Goal: Task Accomplishment & Management: Manage account settings

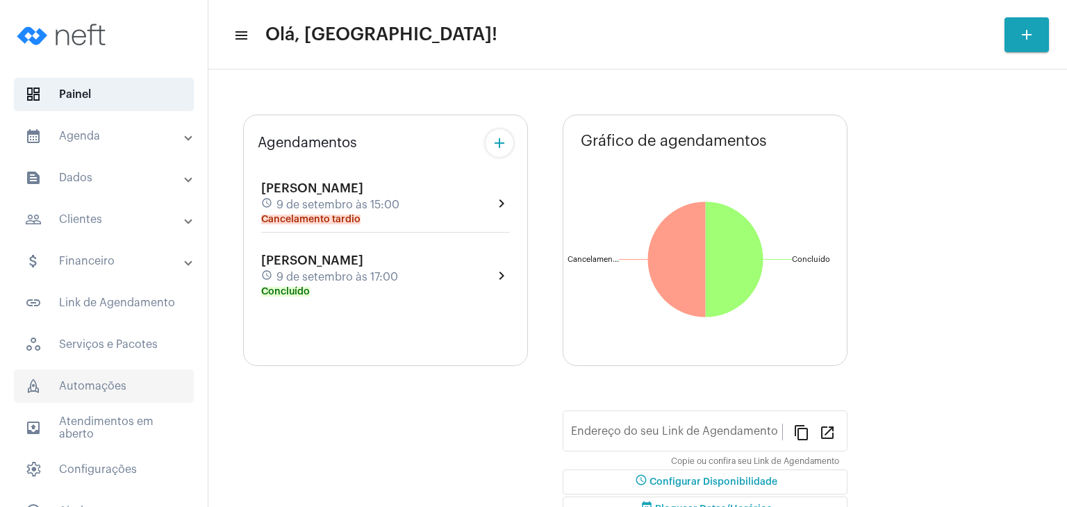
click at [133, 387] on span "rocket_outlined Automações" at bounding box center [104, 385] width 180 height 33
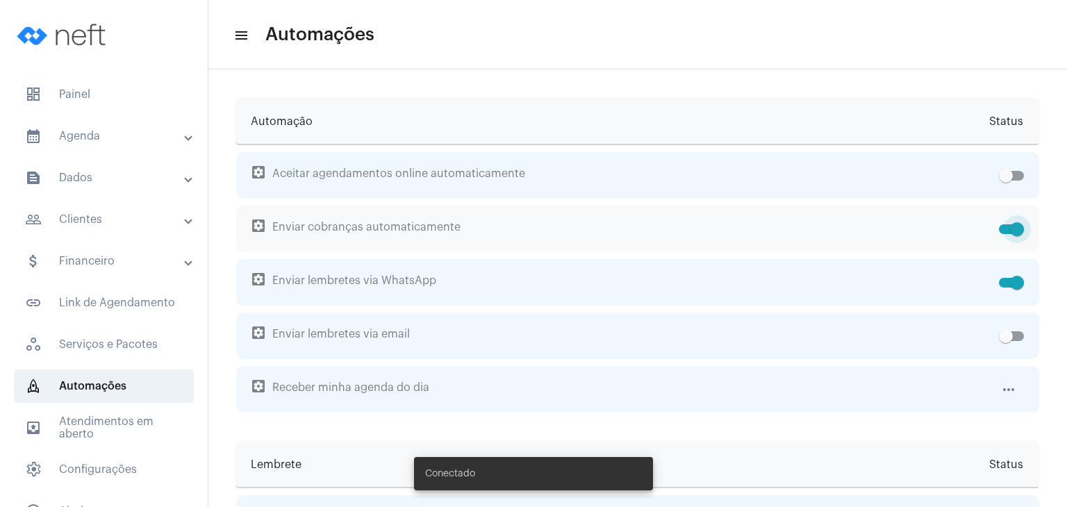
click at [1010, 229] on span at bounding box center [1017, 229] width 14 height 14
click at [1005, 234] on input "checkbox" at bounding box center [1005, 234] width 1 height 1
checkbox input "false"
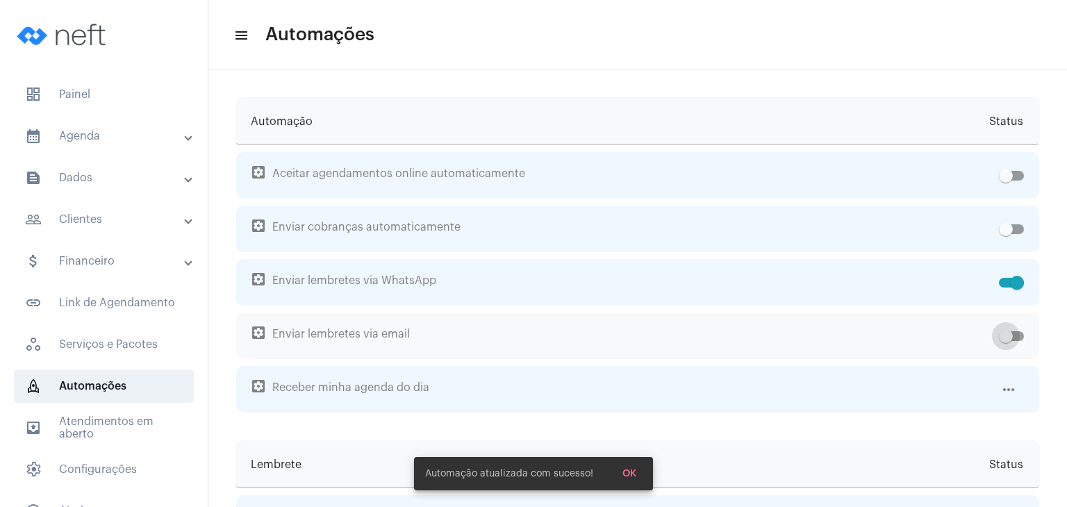
click at [1010, 332] on span at bounding box center [1011, 336] width 25 height 10
click at [1005, 341] on input "checkbox" at bounding box center [1005, 341] width 1 height 1
checkbox input "true"
